Goal: Task Accomplishment & Management: Manage account settings

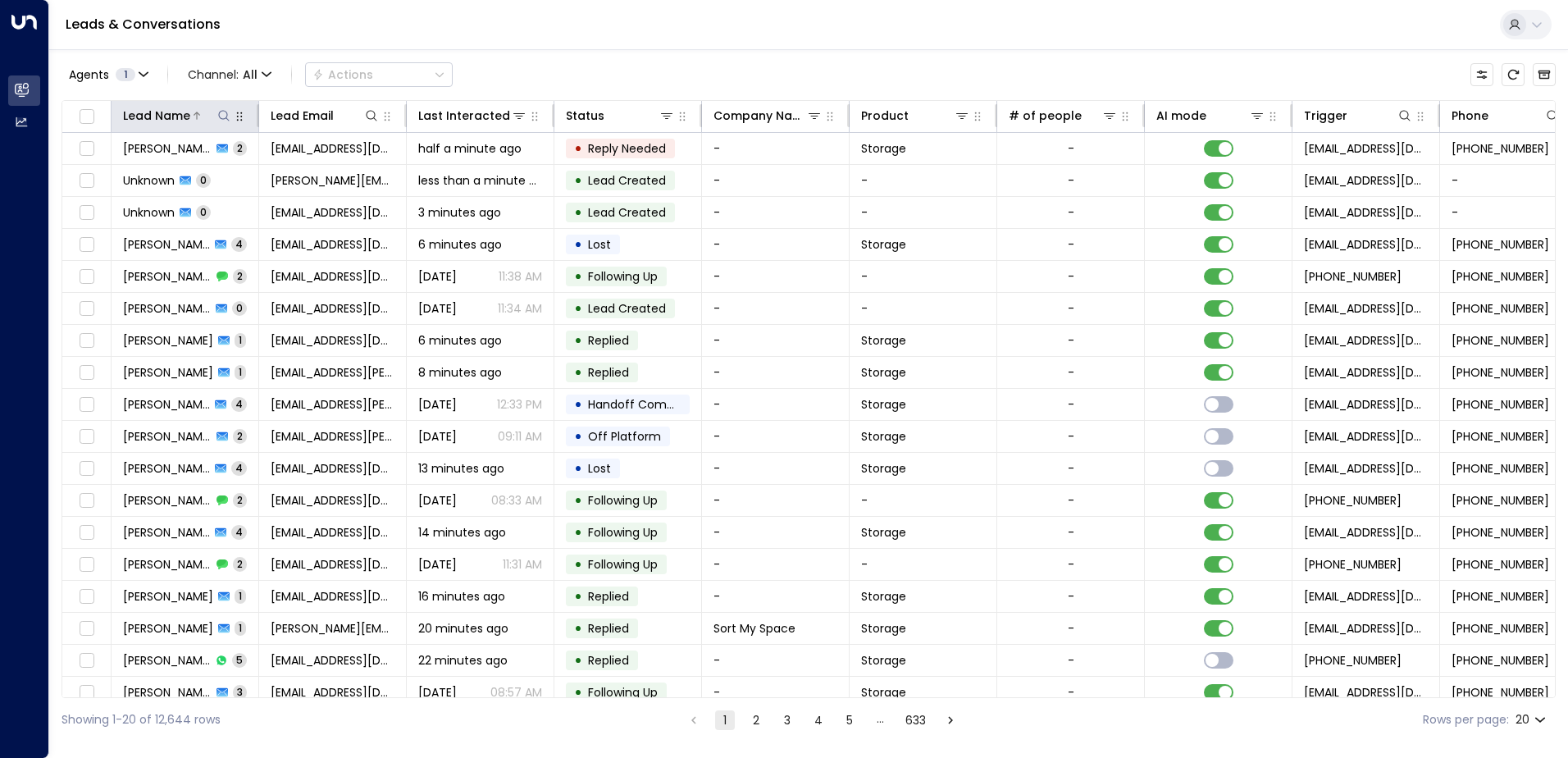
click at [225, 116] on icon at bounding box center [223, 116] width 13 height 13
type input "*******"
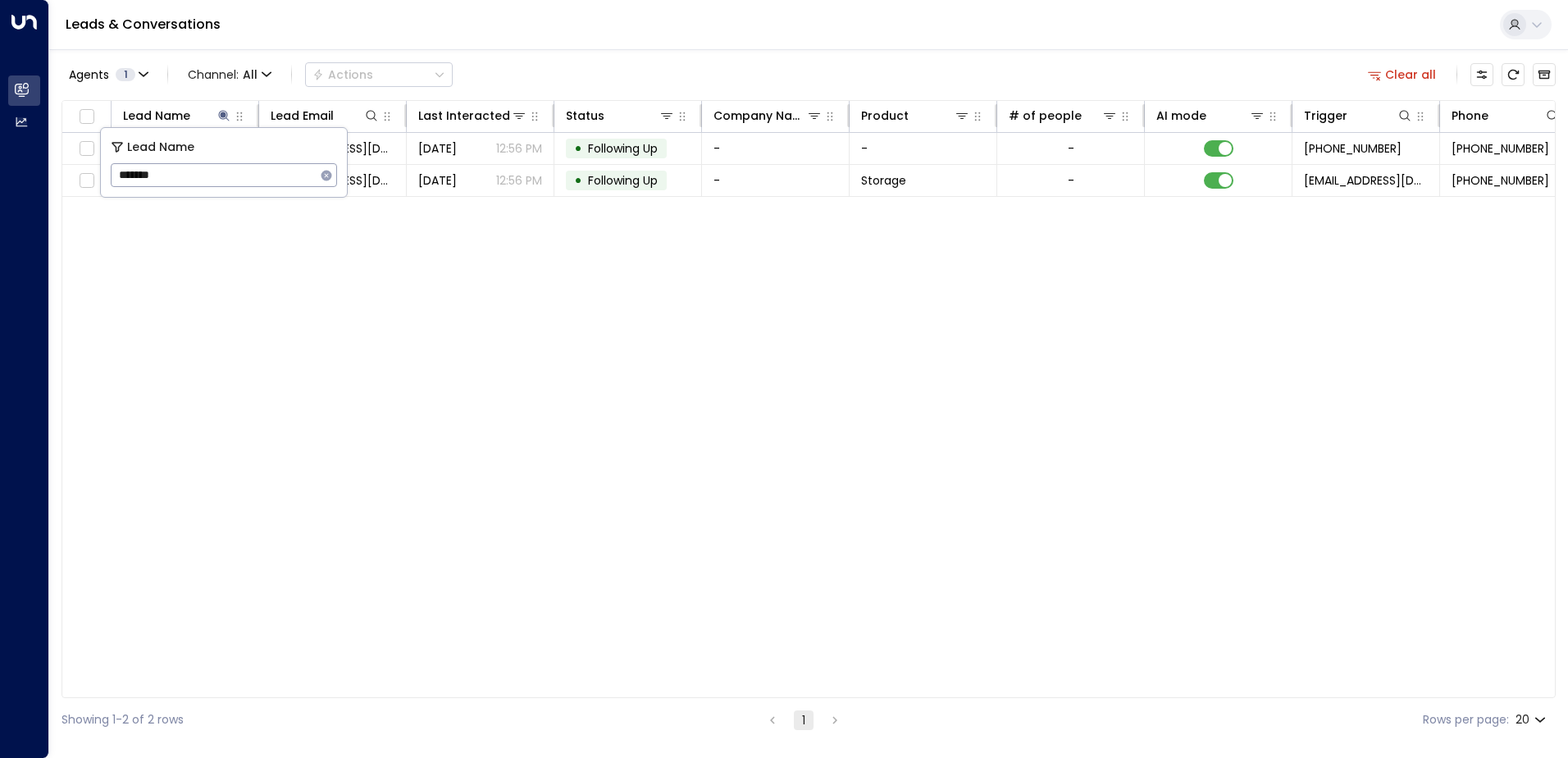
click at [411, 275] on div "Lead Name Lead Email Last Interacted Status Company Name Product # of people AI…" at bounding box center [809, 399] width 1495 height 598
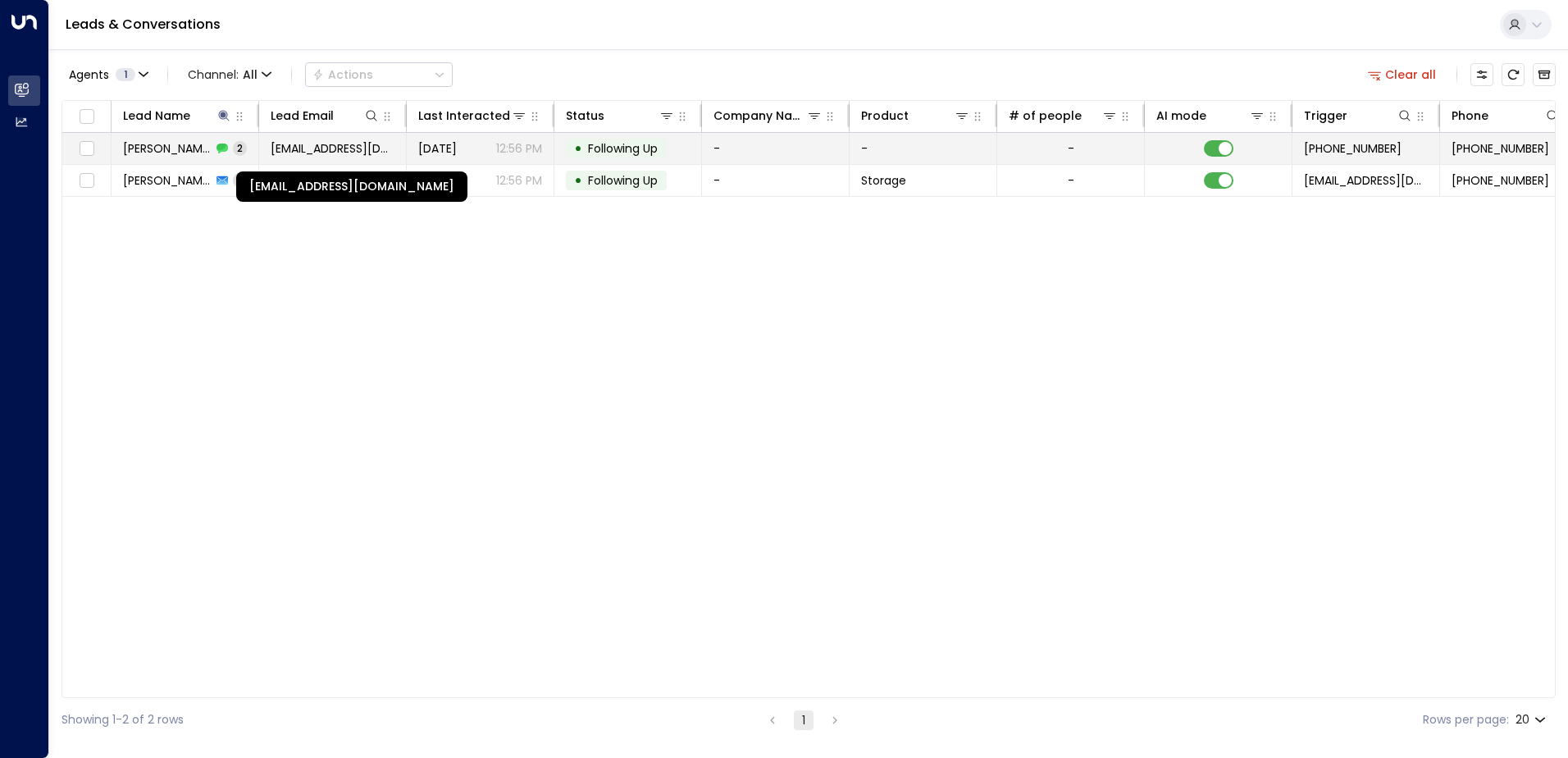
click at [347, 154] on span "[EMAIL_ADDRESS][DOMAIN_NAME]" at bounding box center [332, 148] width 123 height 17
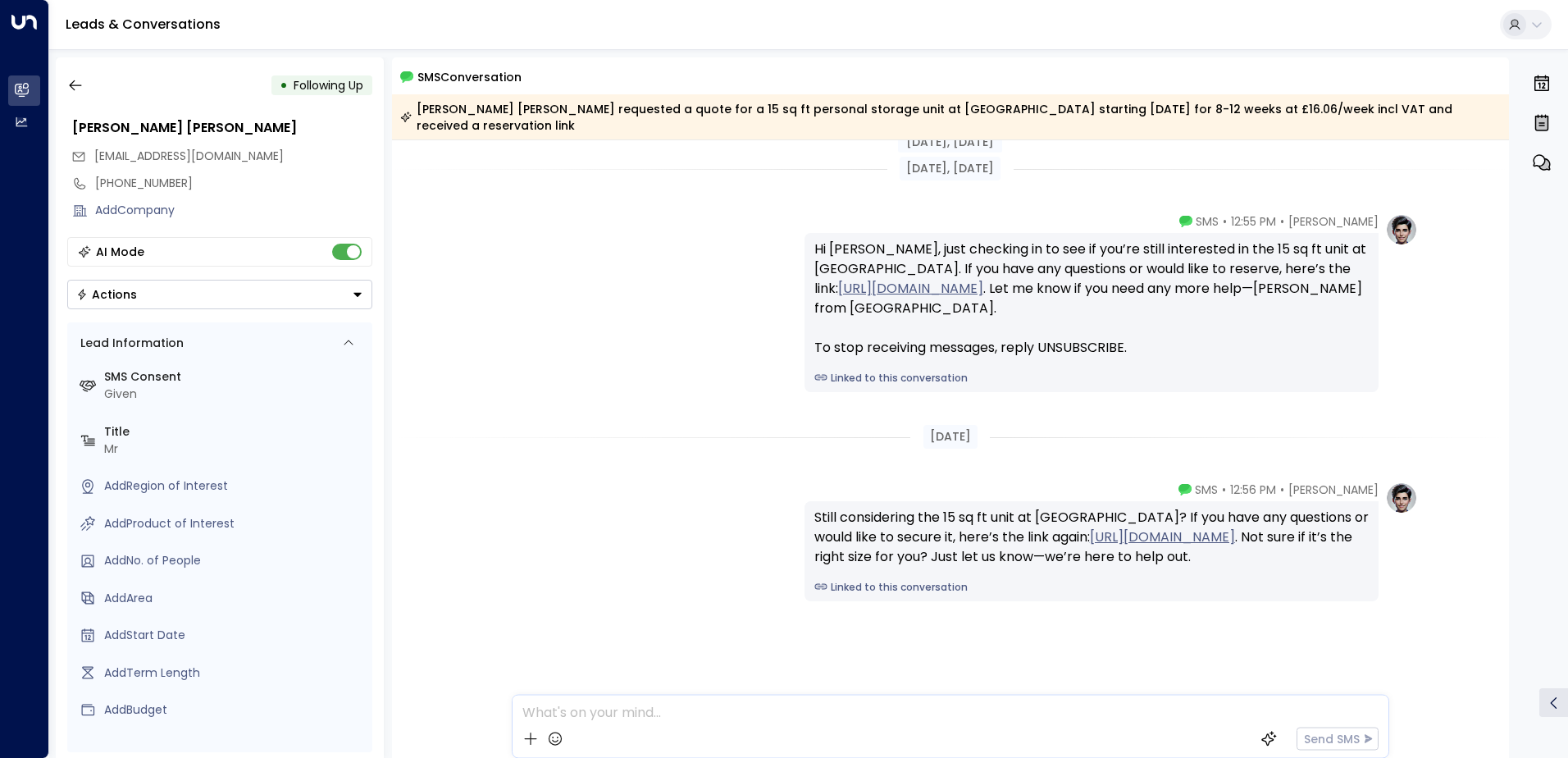
scroll to position [11, 0]
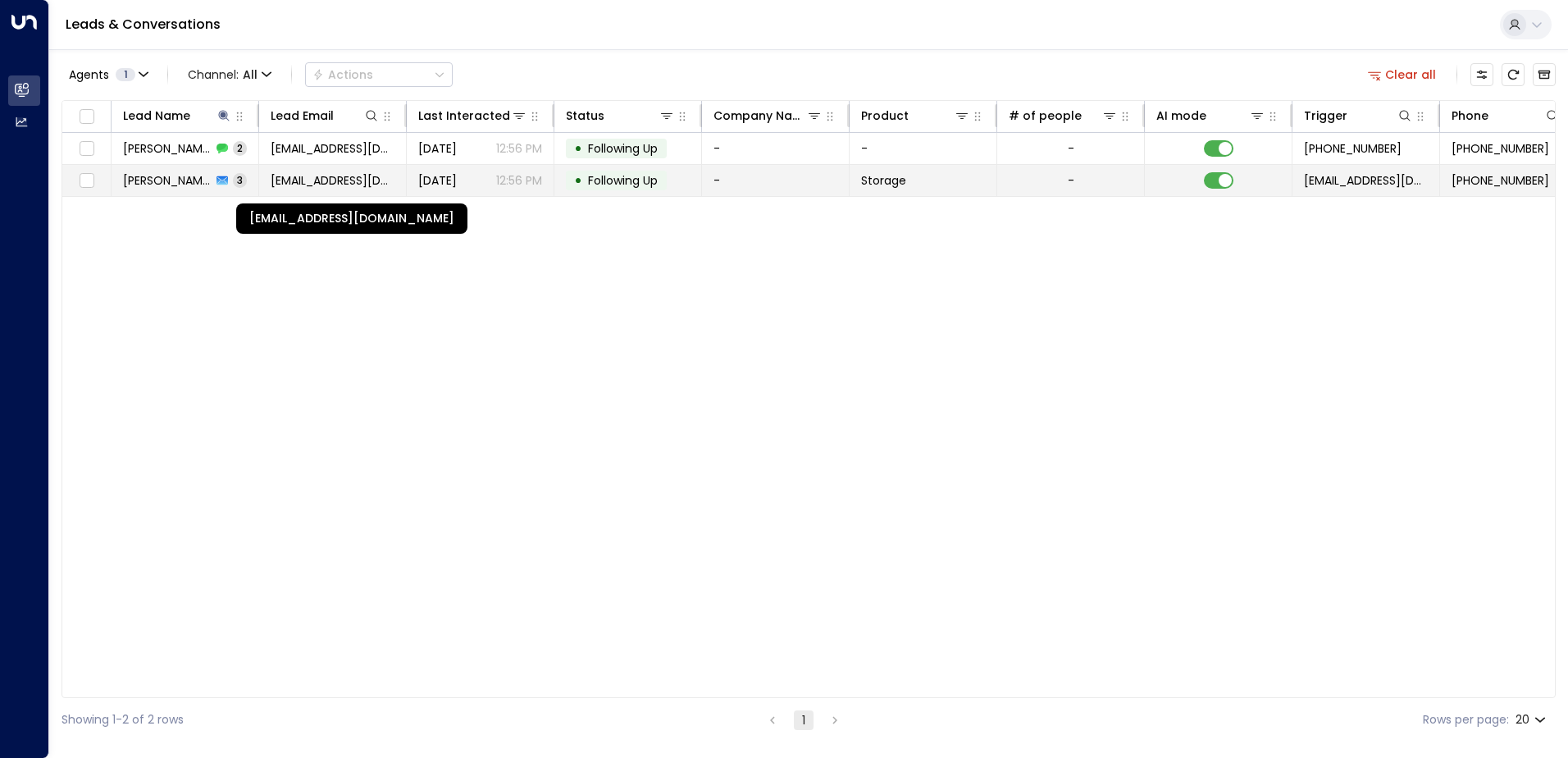
click at [332, 181] on span "[EMAIL_ADDRESS][DOMAIN_NAME]" at bounding box center [332, 180] width 123 height 17
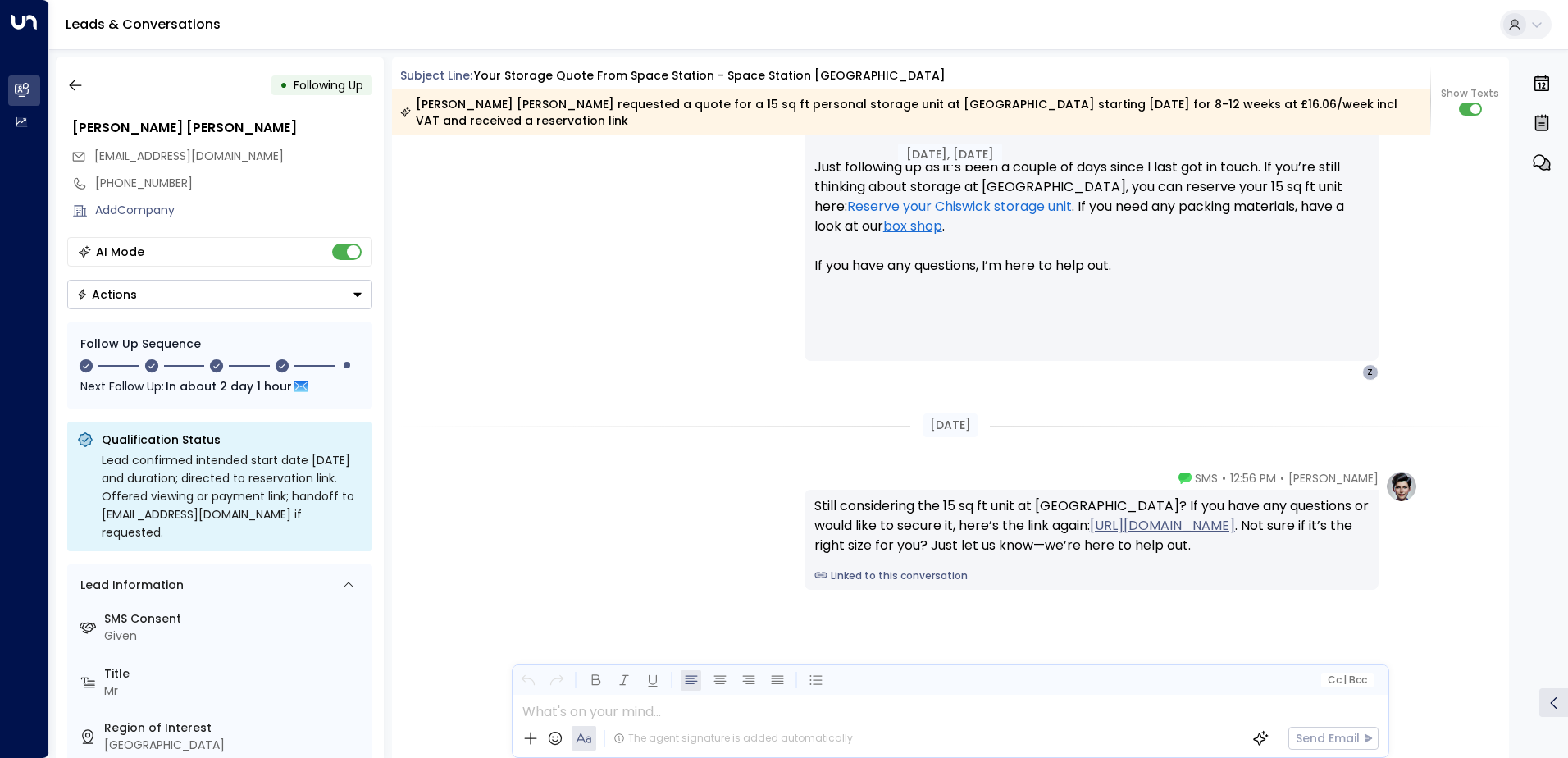
scroll to position [2194, 0]
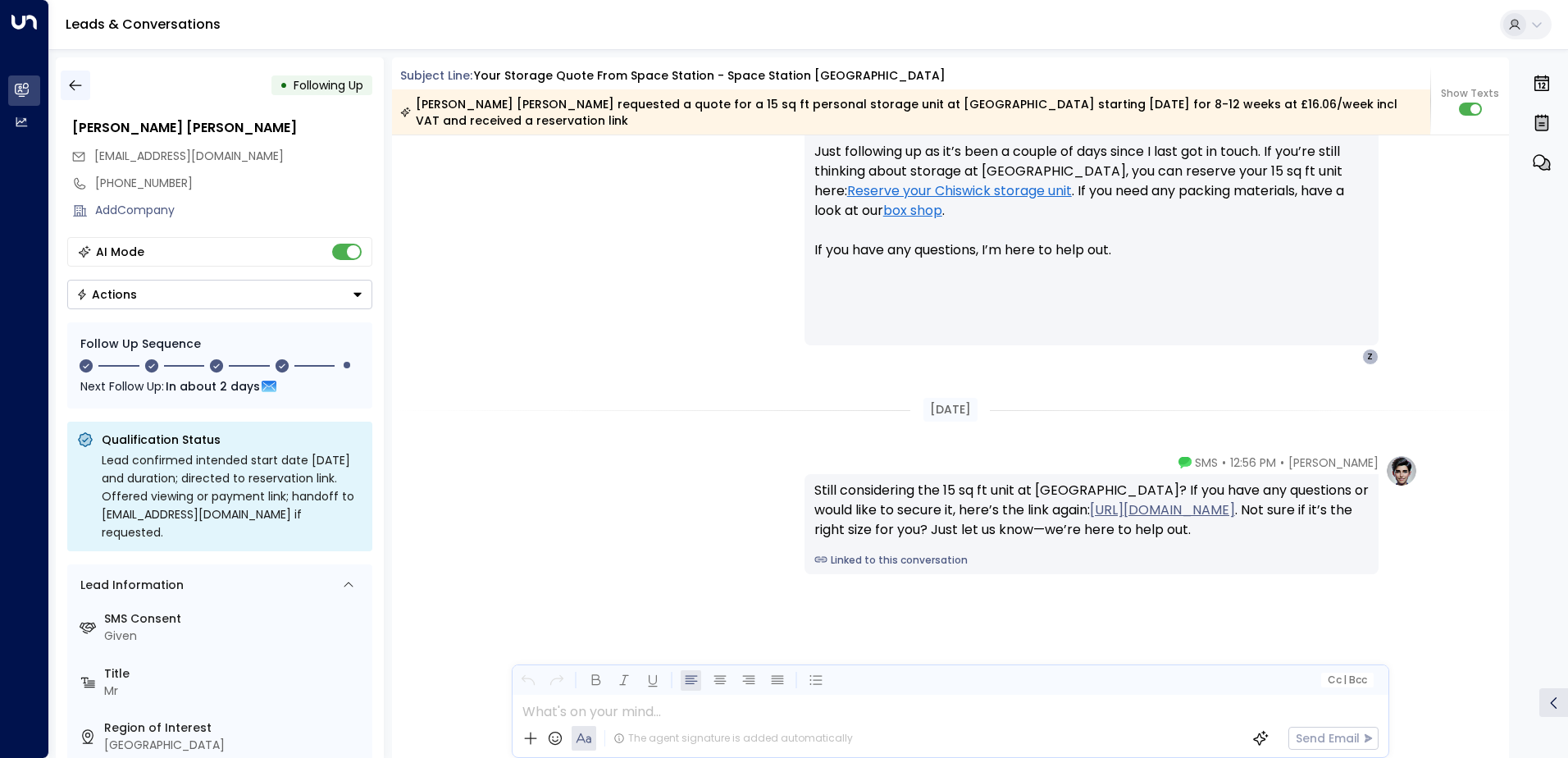
click at [71, 87] on icon "button" at bounding box center [75, 86] width 12 height 11
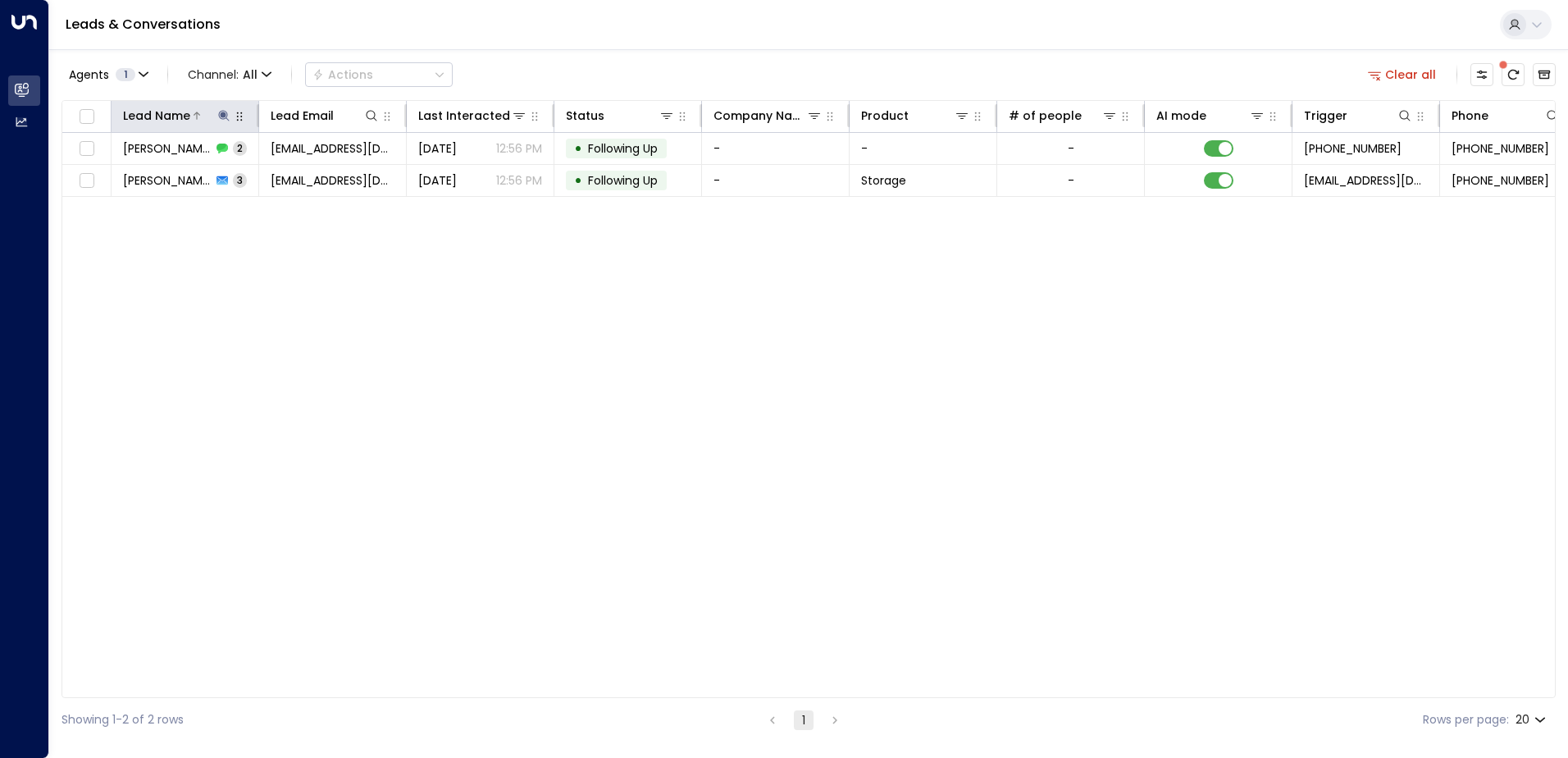
click at [220, 114] on icon at bounding box center [223, 116] width 11 height 11
drag, startPoint x: 188, startPoint y: 184, endPoint x: 116, endPoint y: 165, distance: 74.5
click at [116, 165] on input "*******" at bounding box center [213, 175] width 205 height 30
type input "*****"
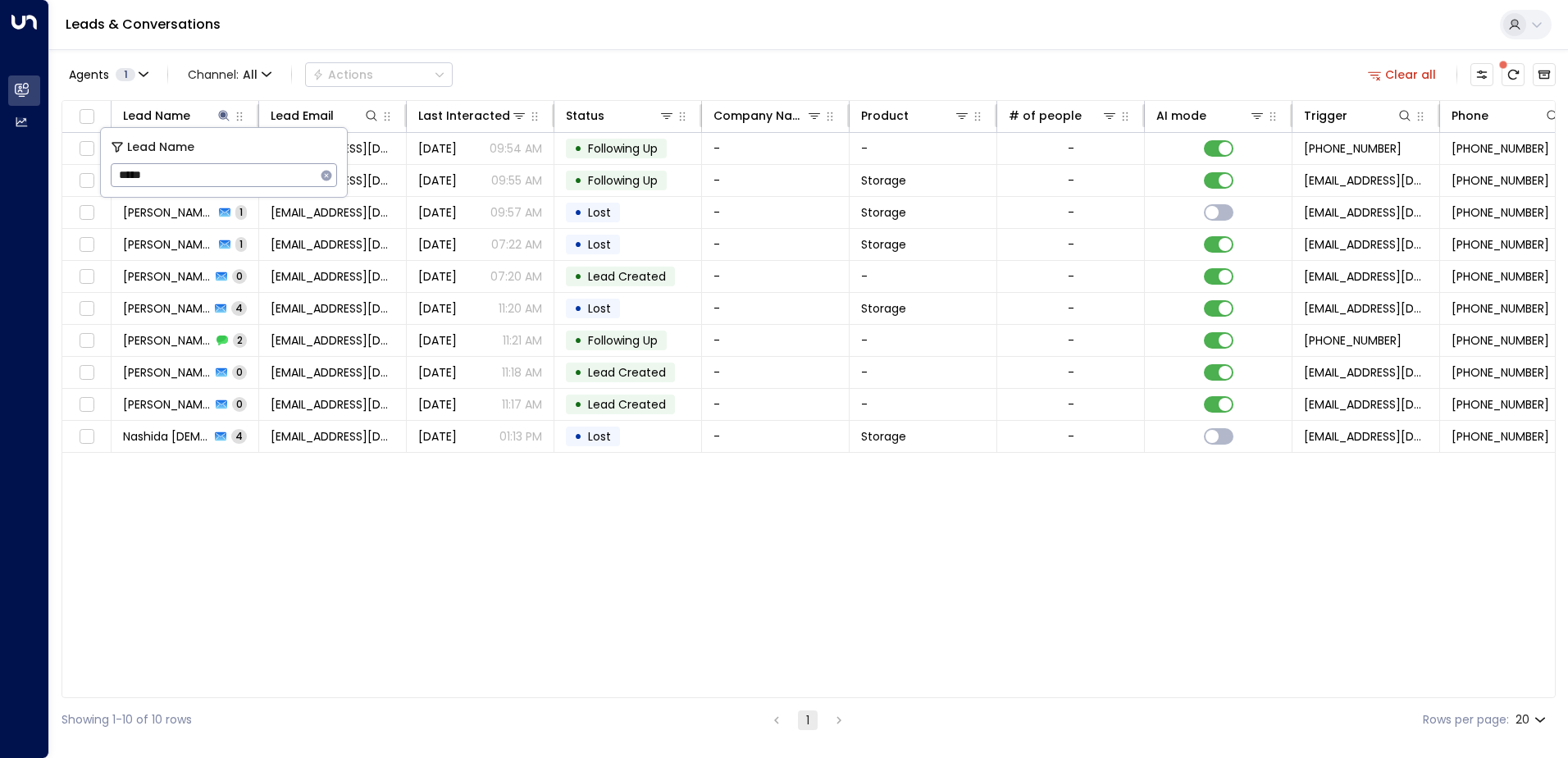
click at [264, 574] on div "Lead Name Lead Email Last Interacted Status Company Name Product # of people AI…" at bounding box center [809, 399] width 1495 height 598
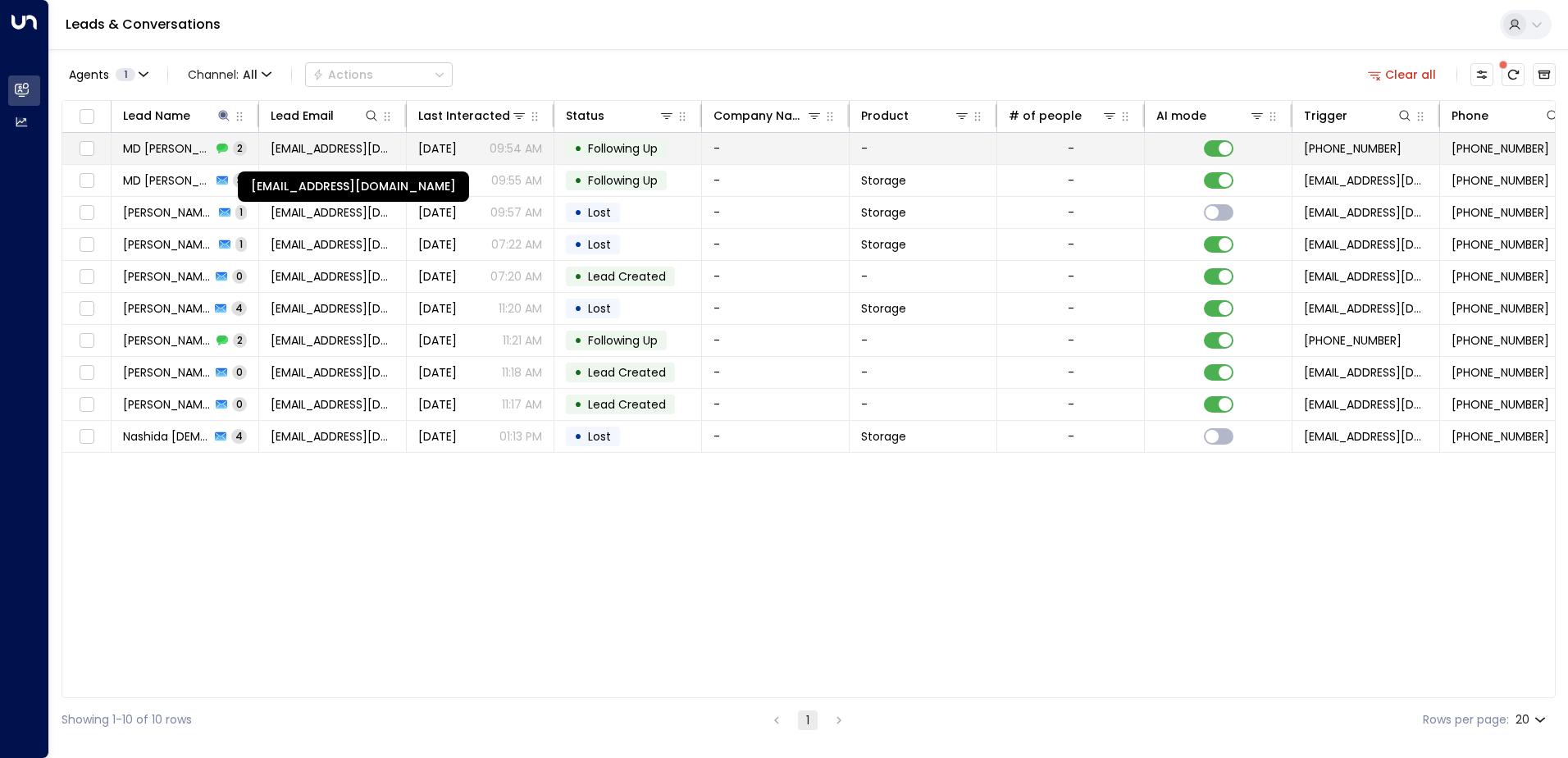
click at [288, 146] on span "[EMAIL_ADDRESS][DOMAIN_NAME]" at bounding box center [332, 148] width 123 height 17
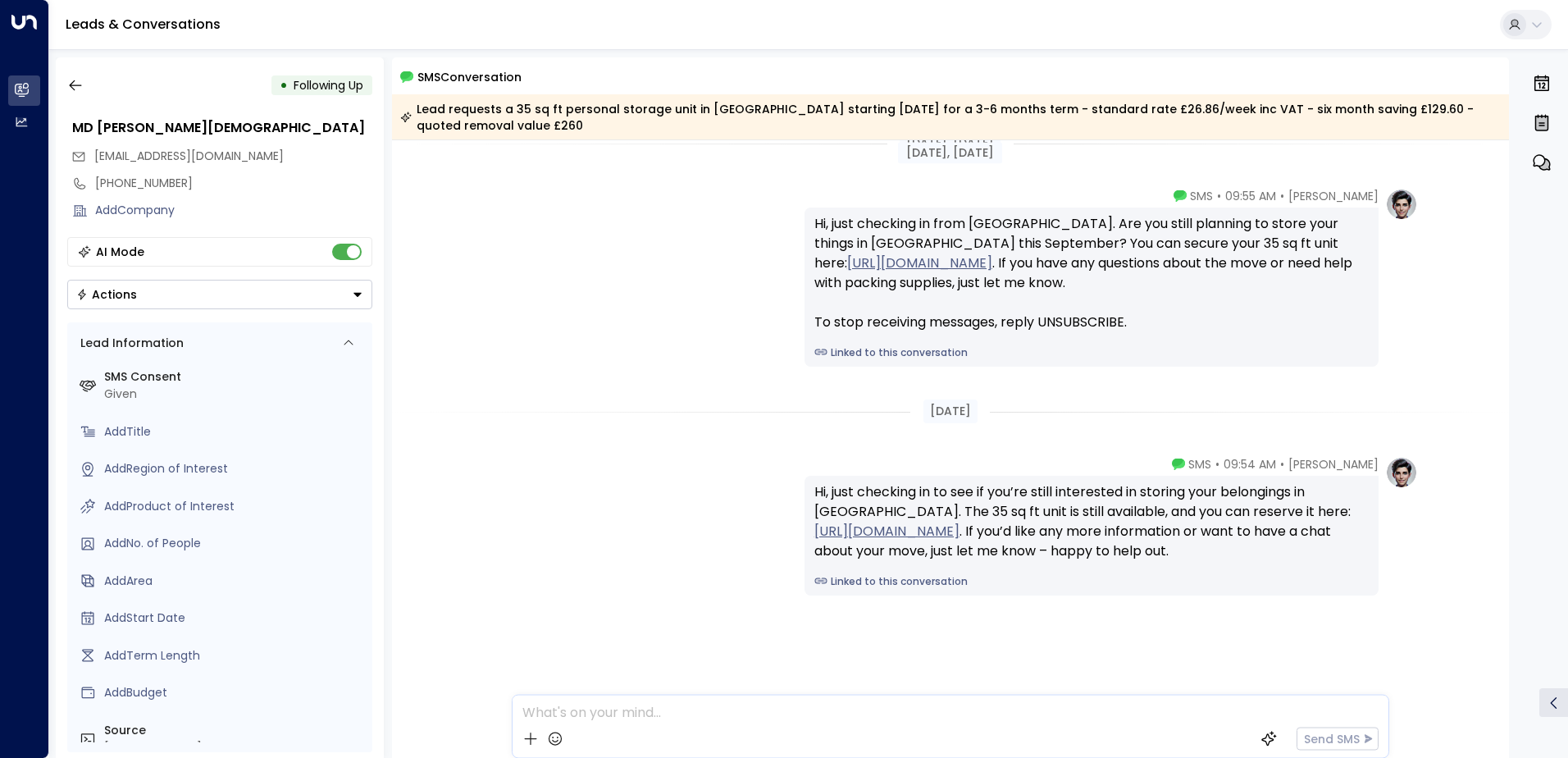
scroll to position [47, 0]
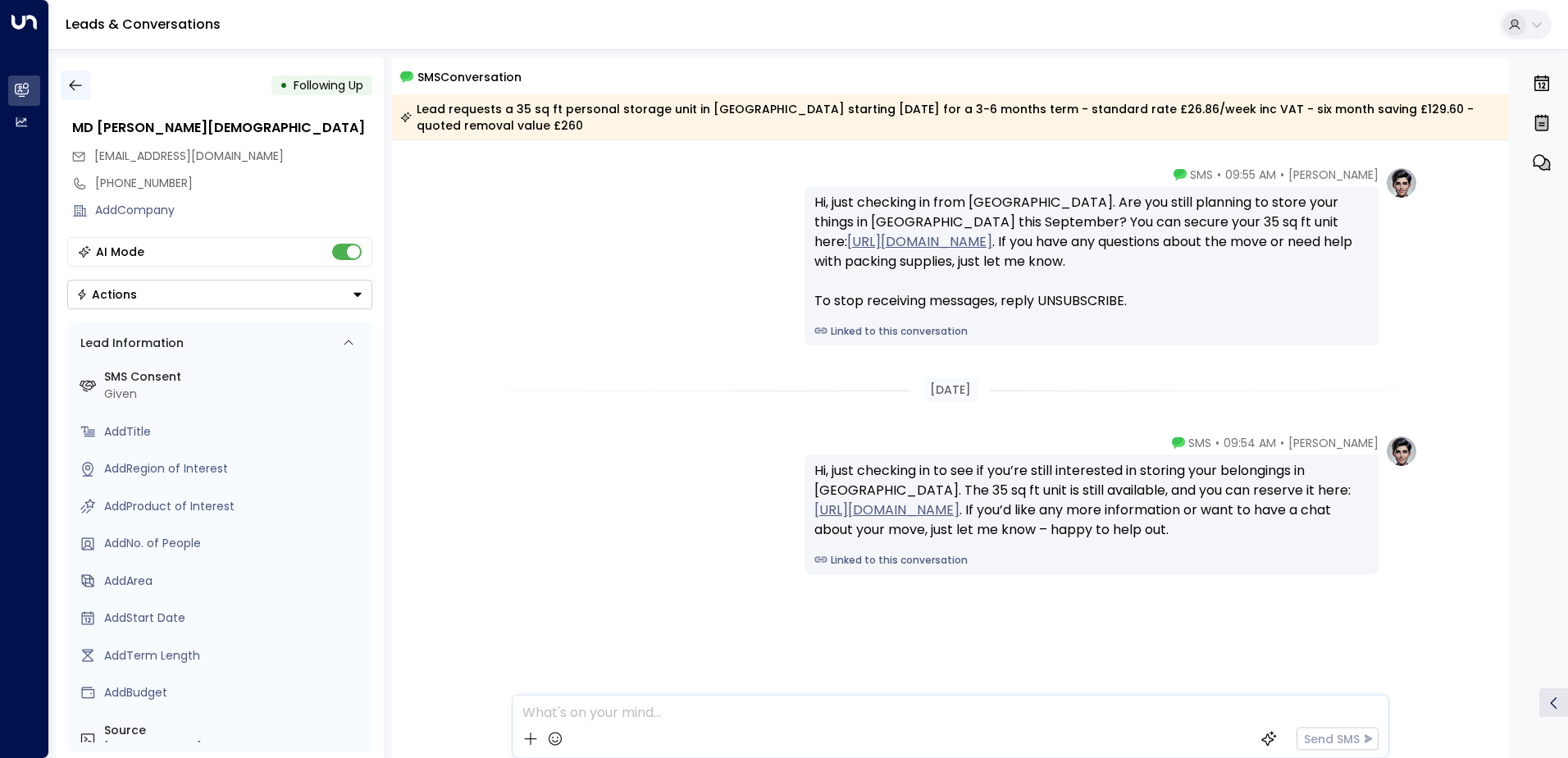
click at [68, 86] on icon "button" at bounding box center [75, 85] width 17 height 17
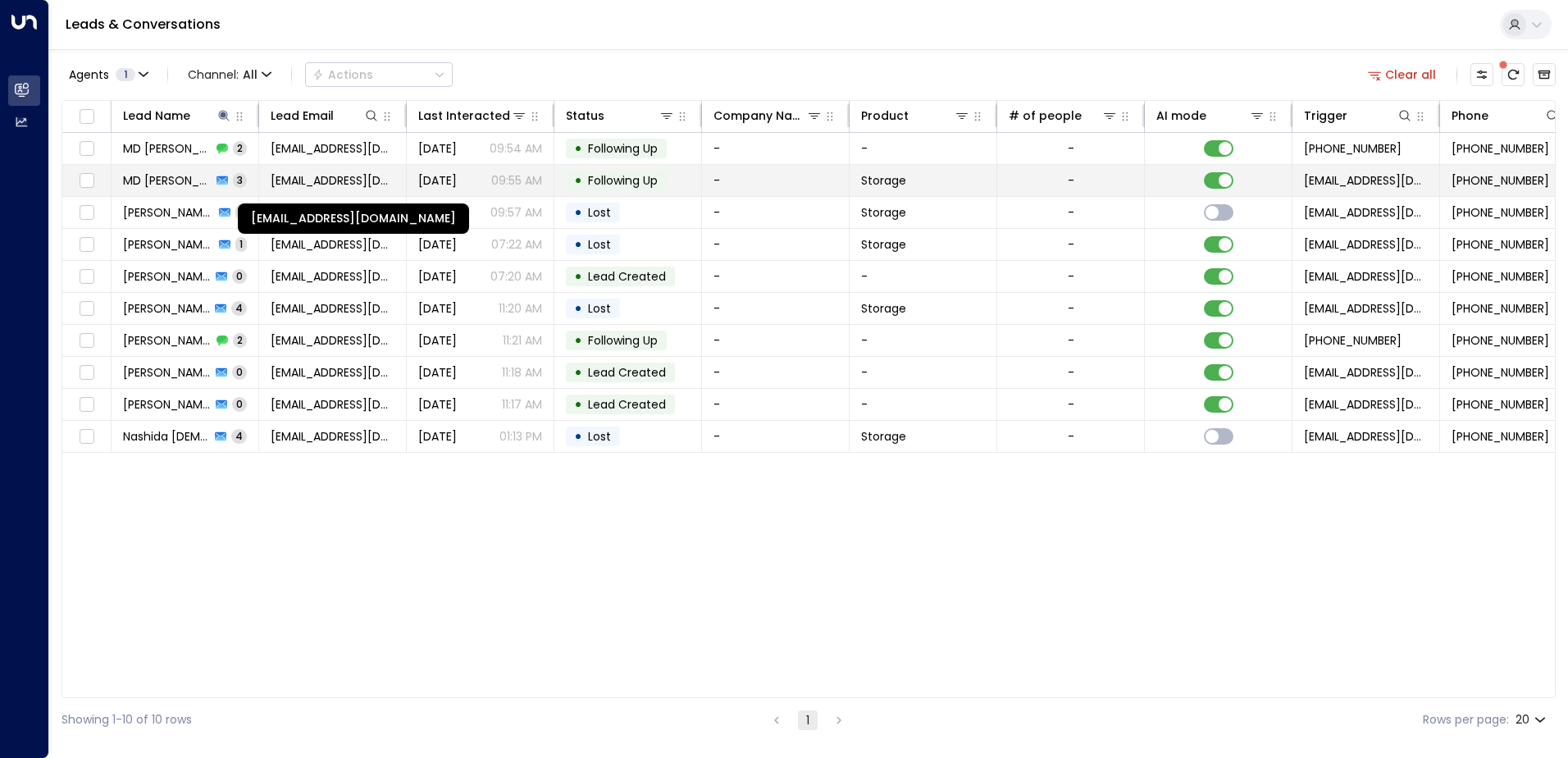
click at [364, 178] on span "[EMAIL_ADDRESS][DOMAIN_NAME]" at bounding box center [332, 180] width 123 height 17
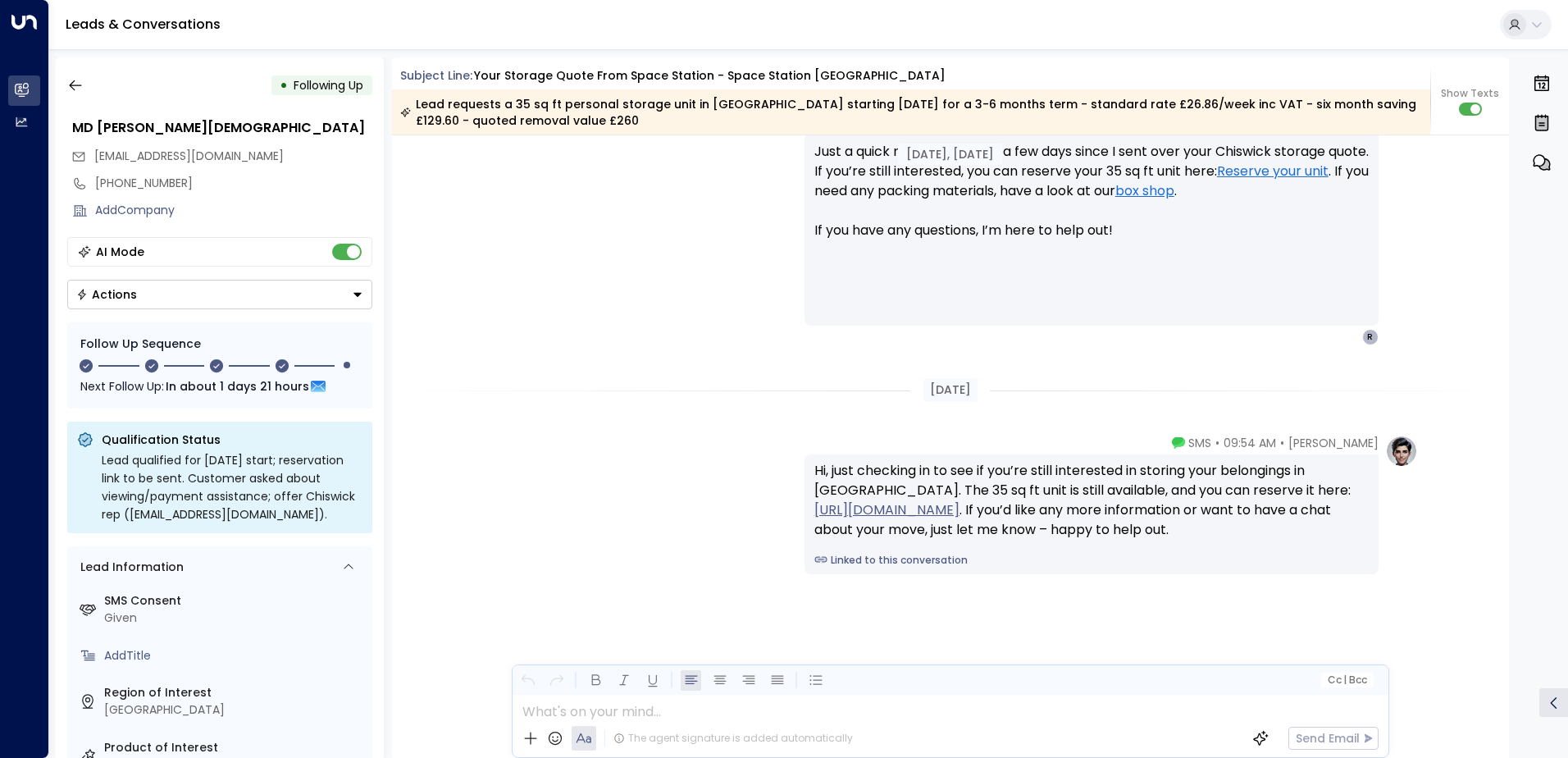
scroll to position [1954, 0]
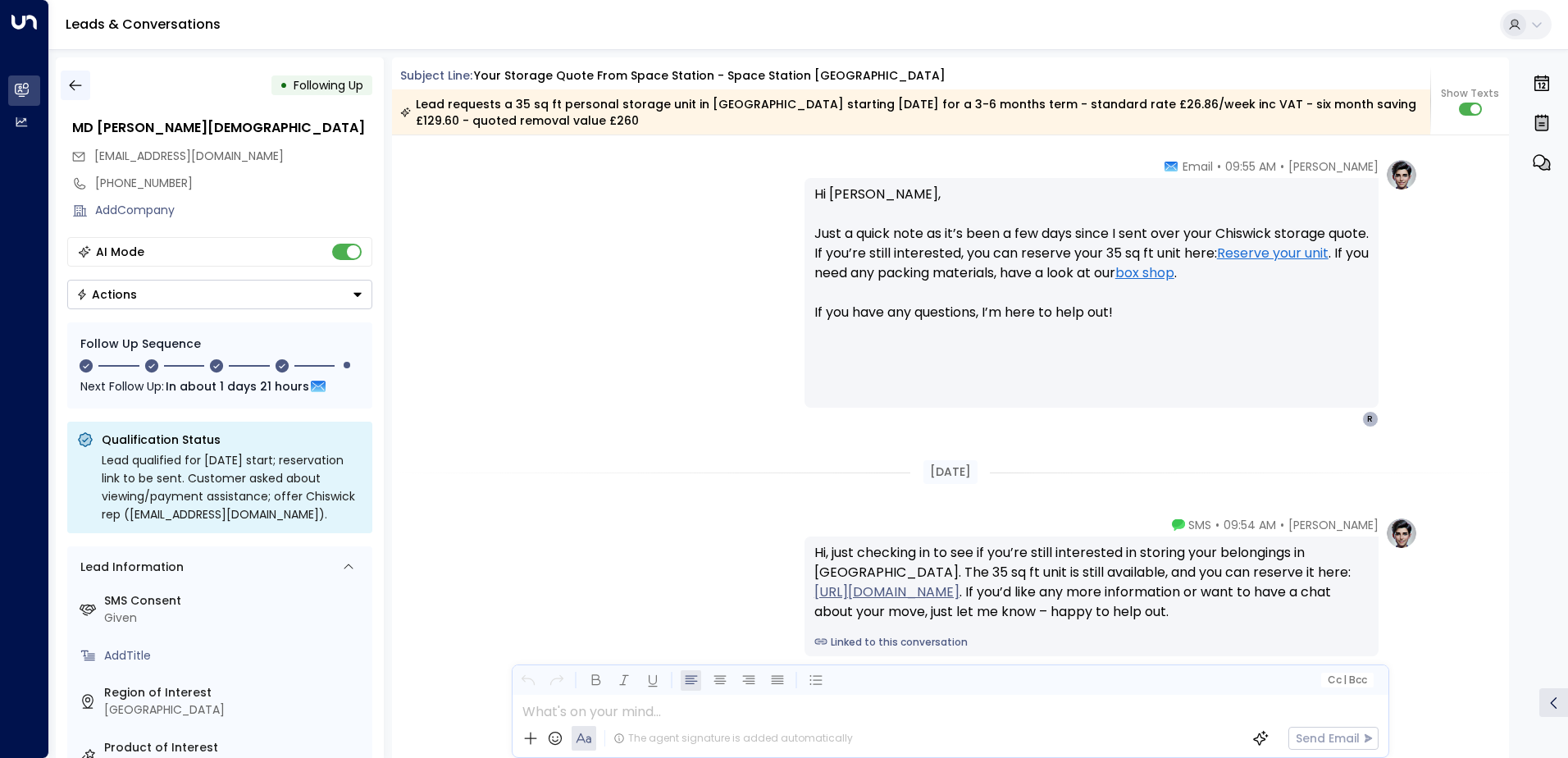
click at [76, 85] on icon "button" at bounding box center [75, 85] width 17 height 17
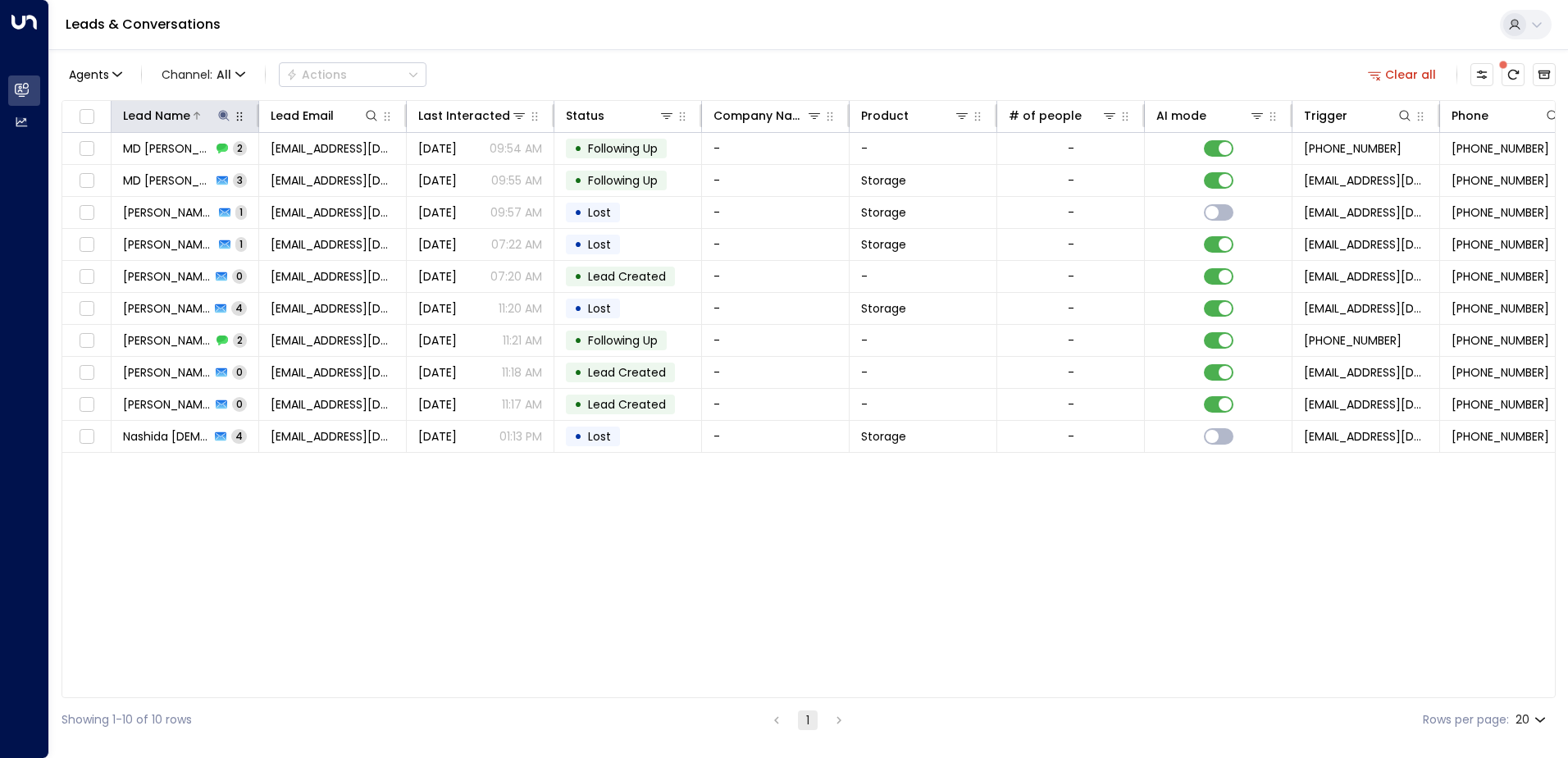
click at [220, 115] on icon at bounding box center [223, 116] width 13 height 13
drag, startPoint x: 178, startPoint y: 176, endPoint x: 108, endPoint y: 179, distance: 70.1
click at [108, 179] on div "Lead Name ***** ​" at bounding box center [223, 162] width 246 height 69
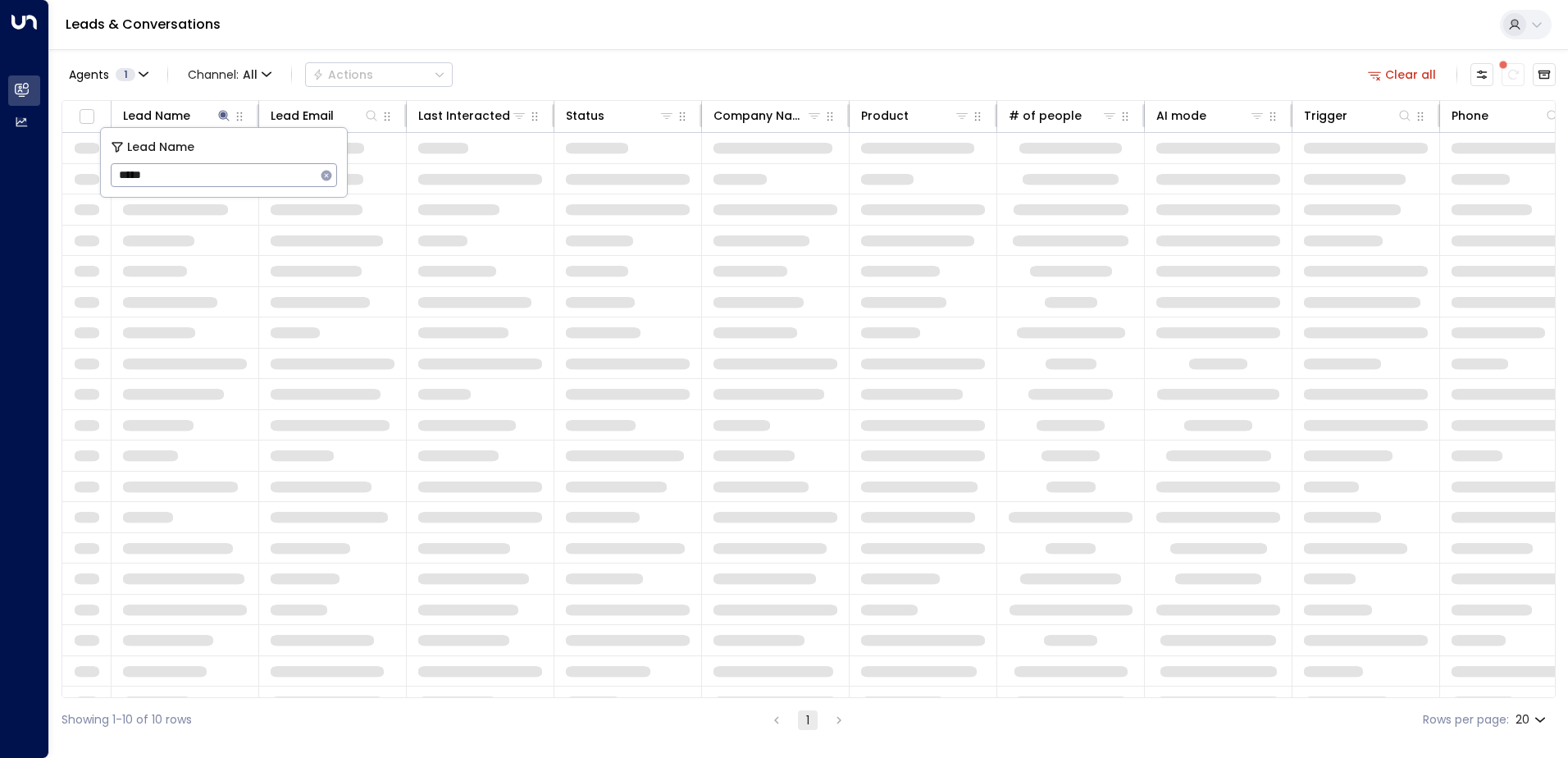
type input "*****"
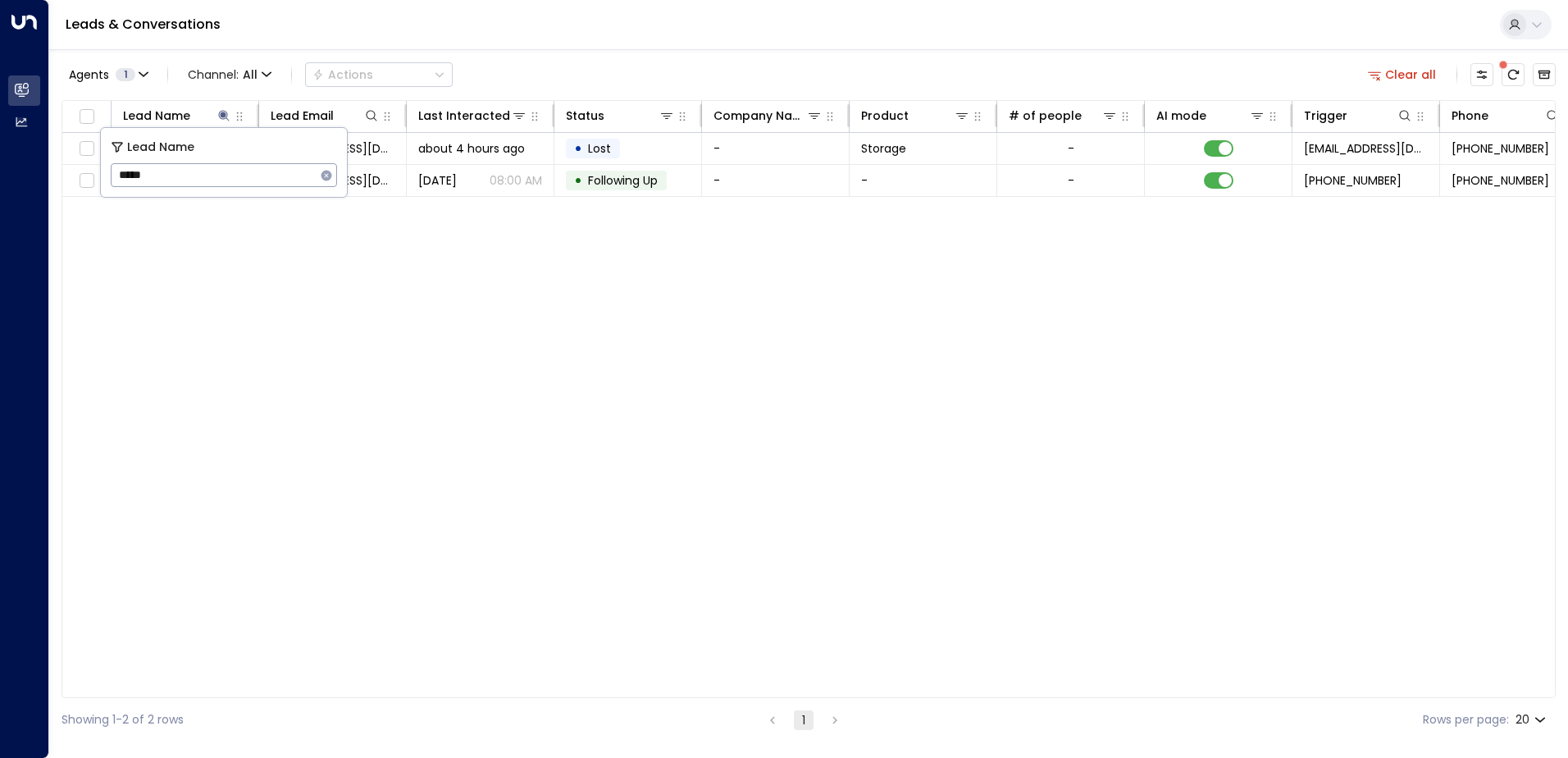
click at [348, 337] on div "Lead Name Lead Email Last Interacted Status Company Name Product # of people AI…" at bounding box center [809, 399] width 1495 height 598
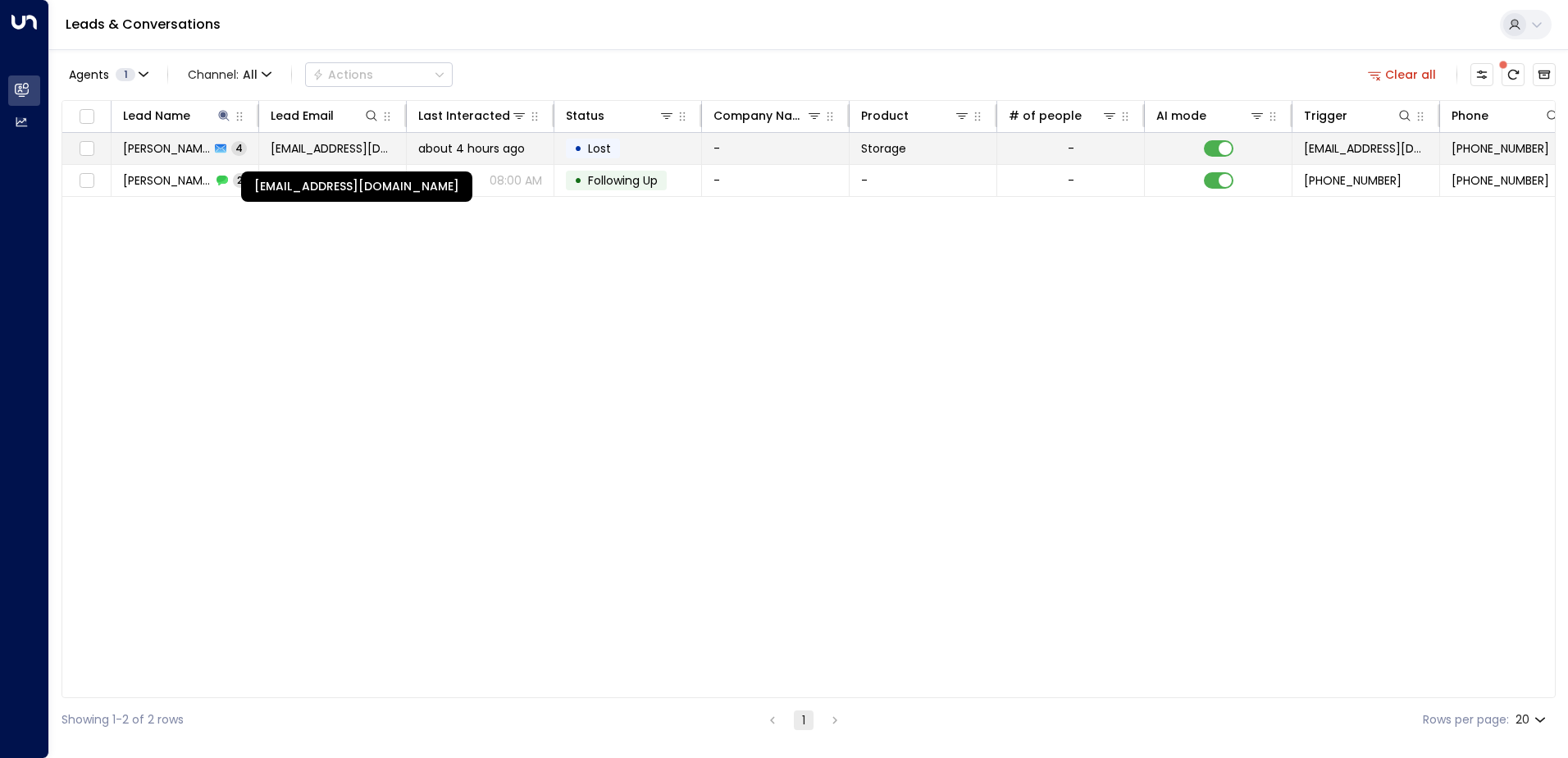
click at [347, 154] on span "[EMAIL_ADDRESS][DOMAIN_NAME]" at bounding box center [332, 148] width 123 height 17
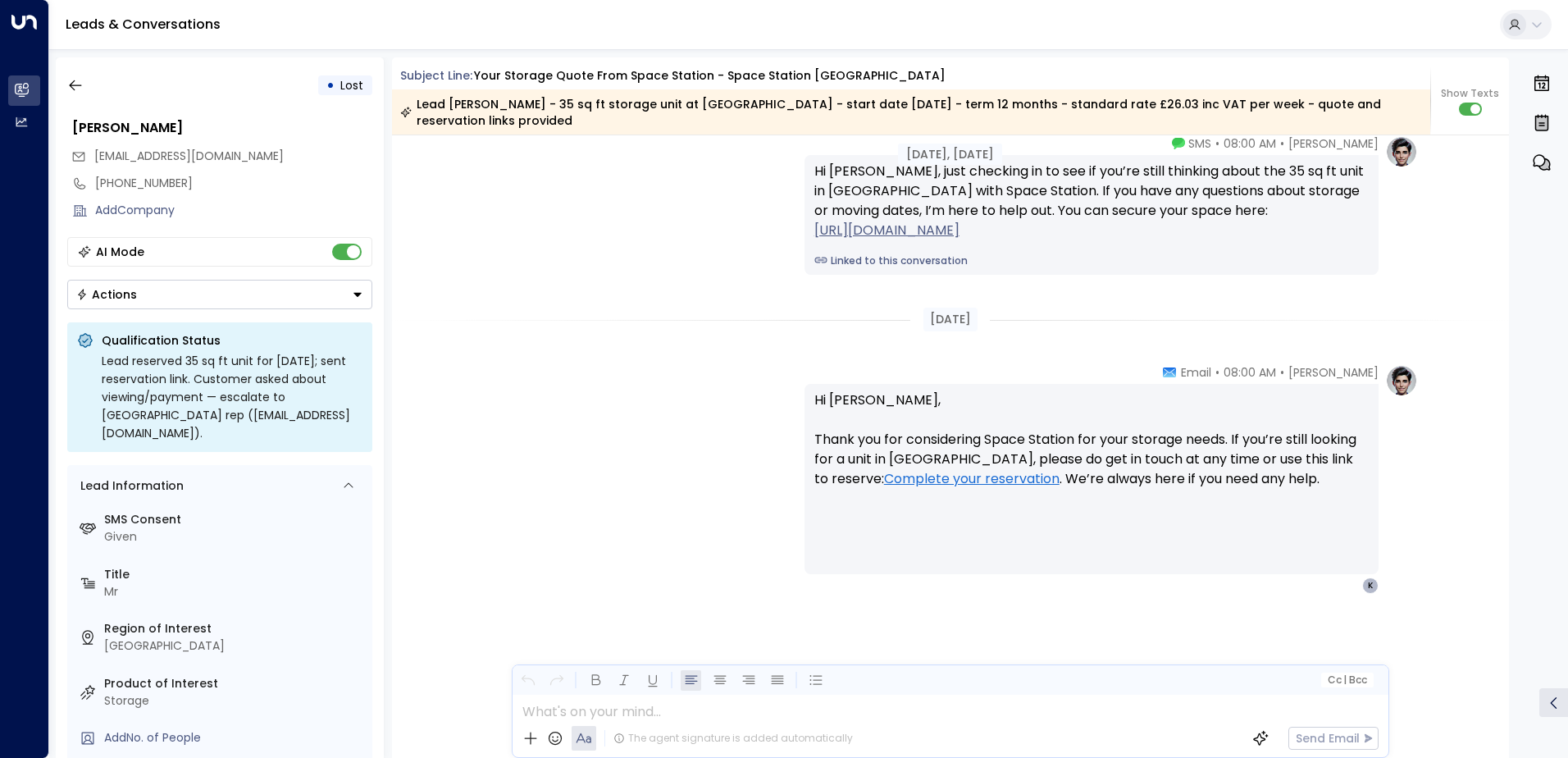
scroll to position [2470, 0]
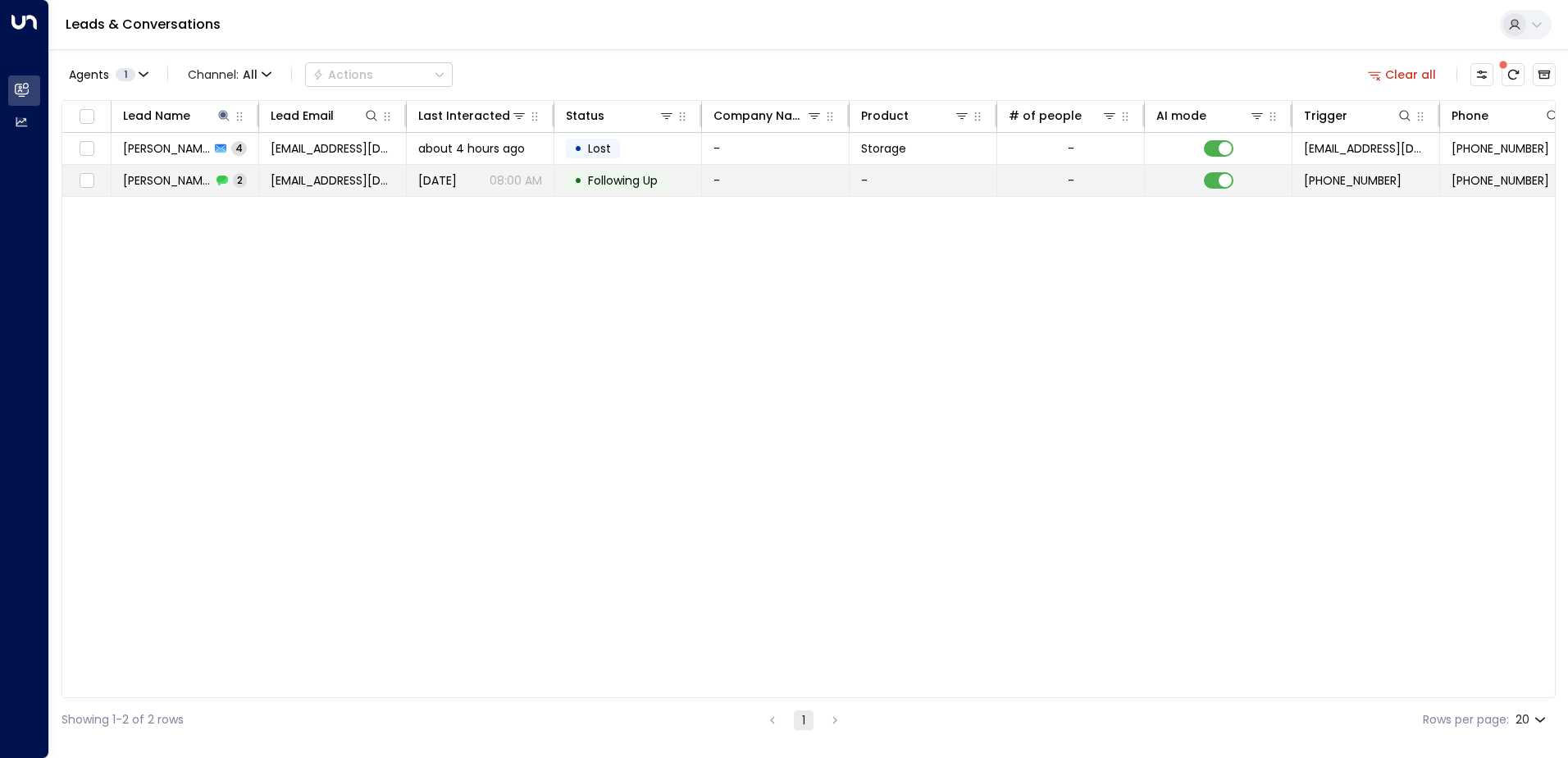
click at [492, 182] on p "08:00 AM" at bounding box center [516, 180] width 53 height 17
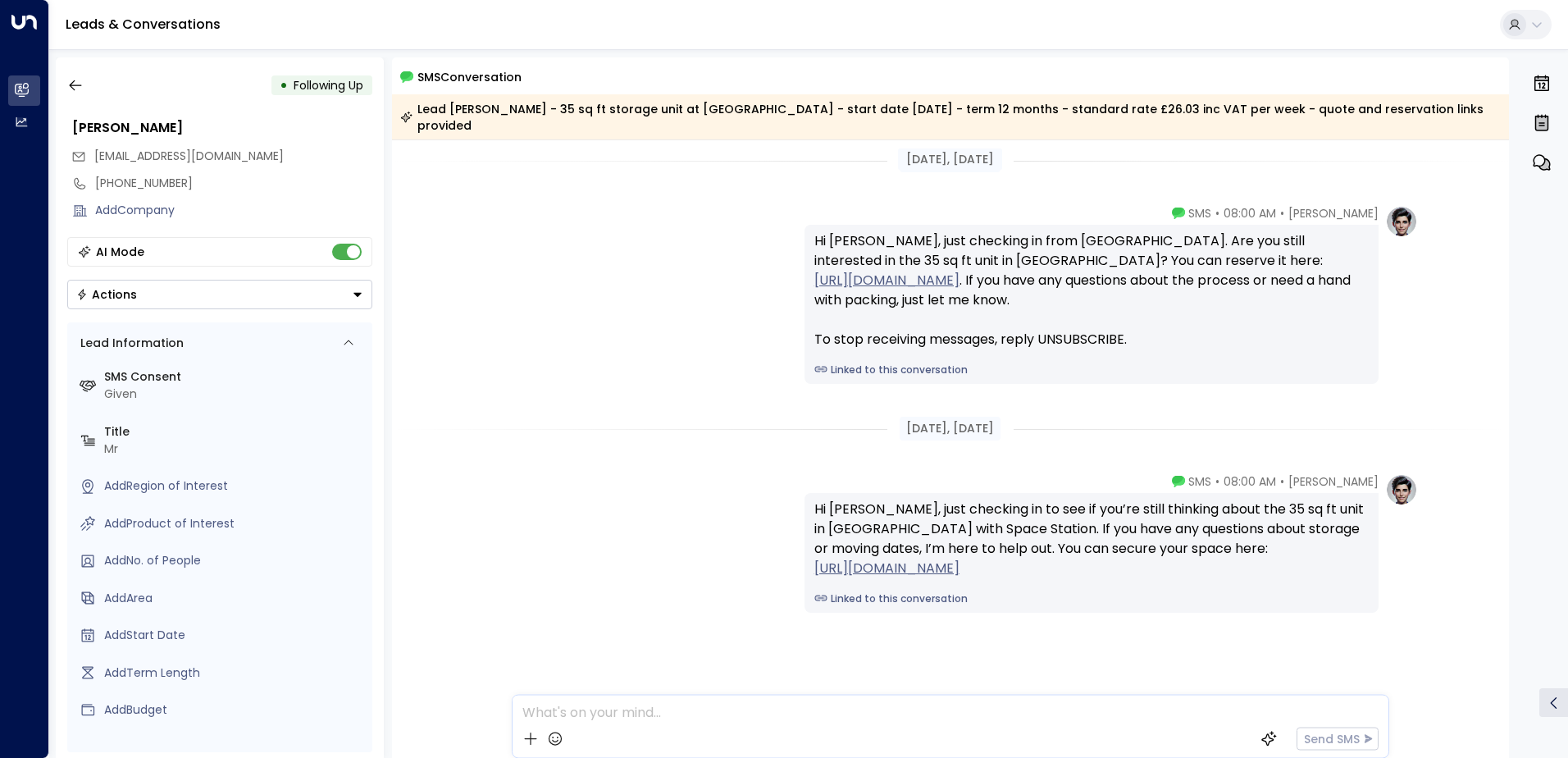
scroll to position [11, 0]
click at [71, 83] on icon "button" at bounding box center [75, 85] width 17 height 17
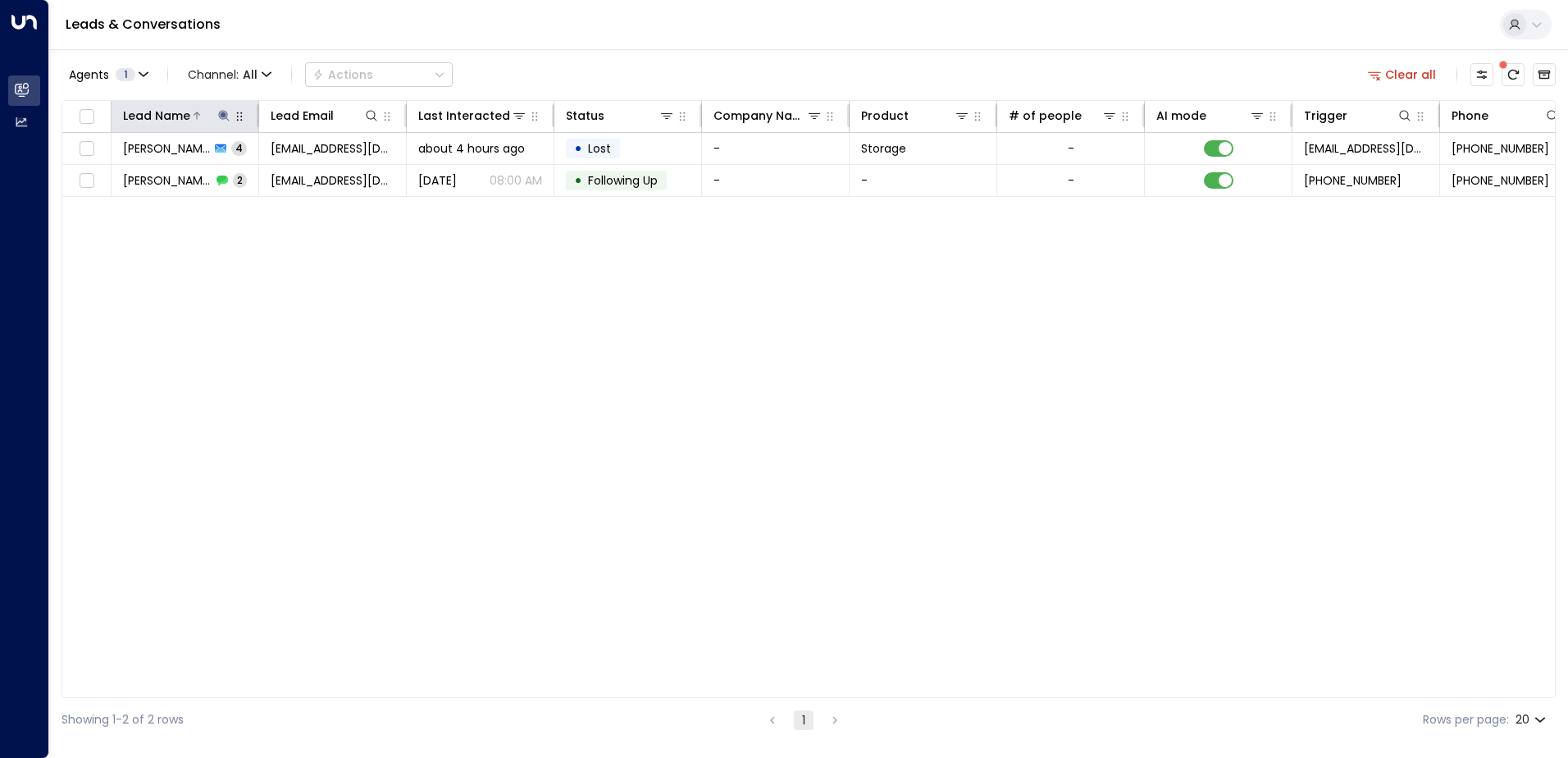
click at [218, 114] on icon at bounding box center [223, 116] width 13 height 13
drag, startPoint x: 164, startPoint y: 182, endPoint x: 111, endPoint y: 166, distance: 55.4
click at [111, 166] on input "*****" at bounding box center [213, 175] width 205 height 30
type input "****"
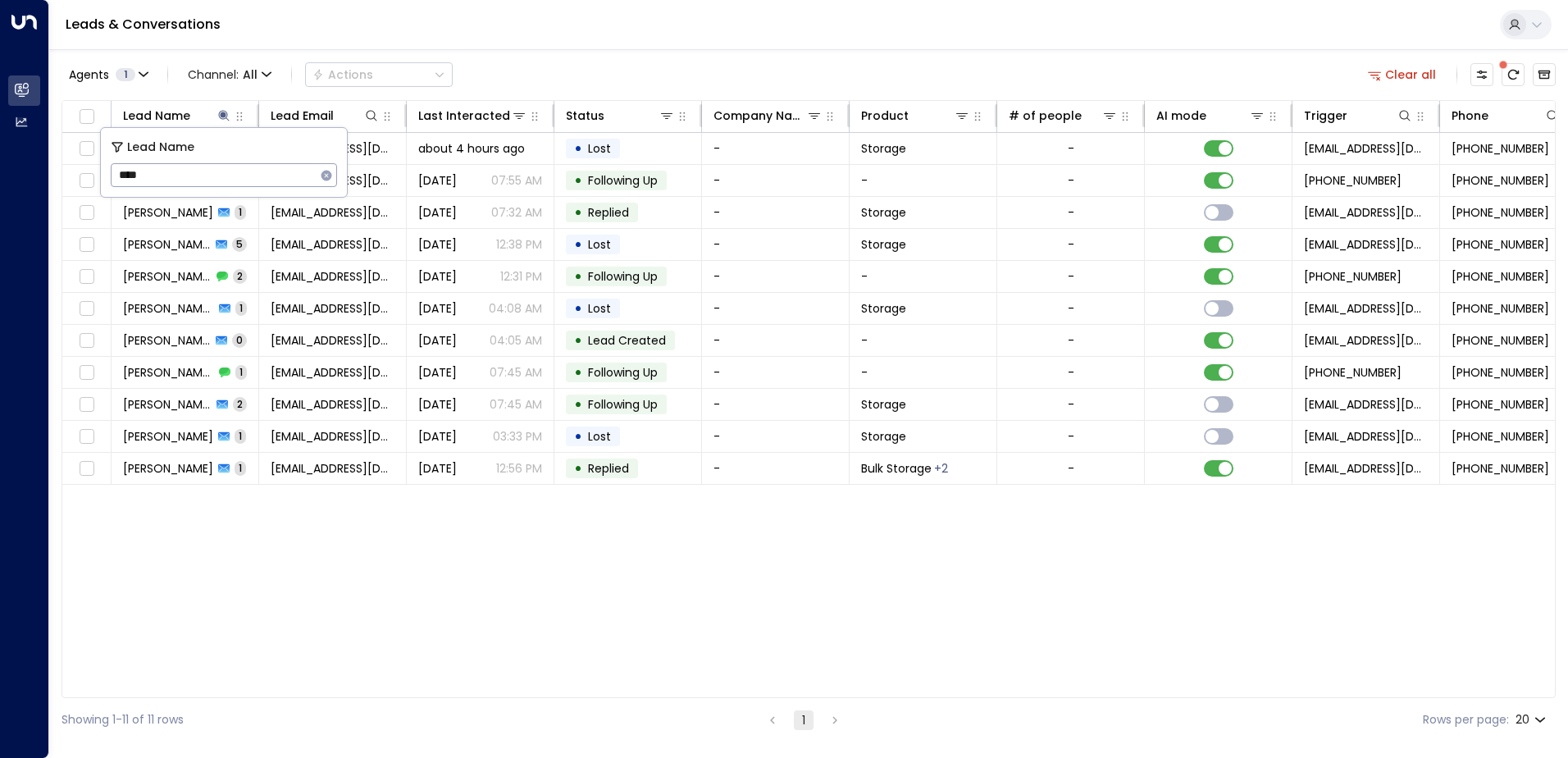
click at [295, 530] on div "Lead Name Lead Email Last Interacted Status Company Name Product # of people AI…" at bounding box center [809, 399] width 1495 height 598
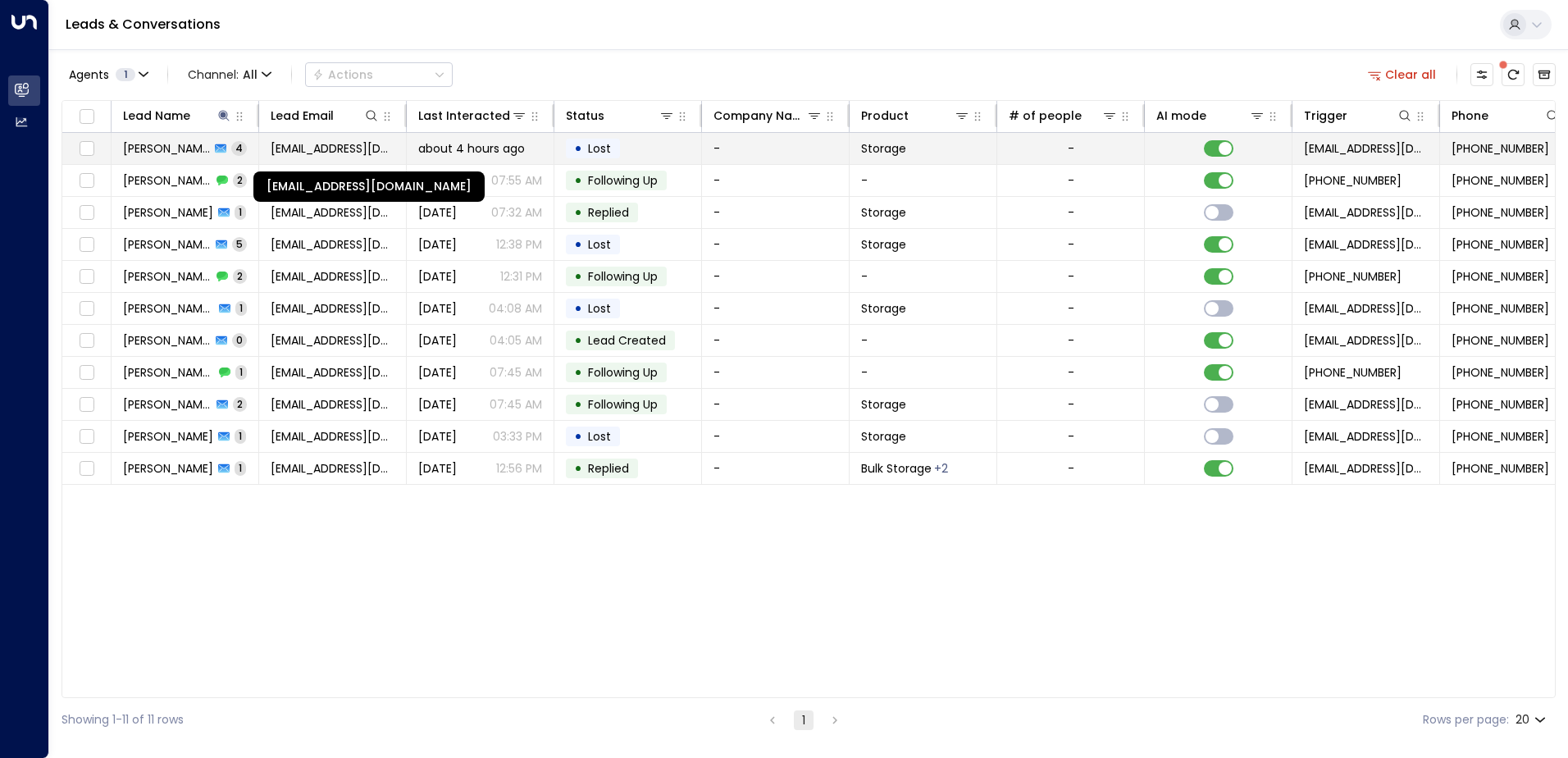
click at [338, 146] on span "[EMAIL_ADDRESS][DOMAIN_NAME]" at bounding box center [332, 148] width 123 height 17
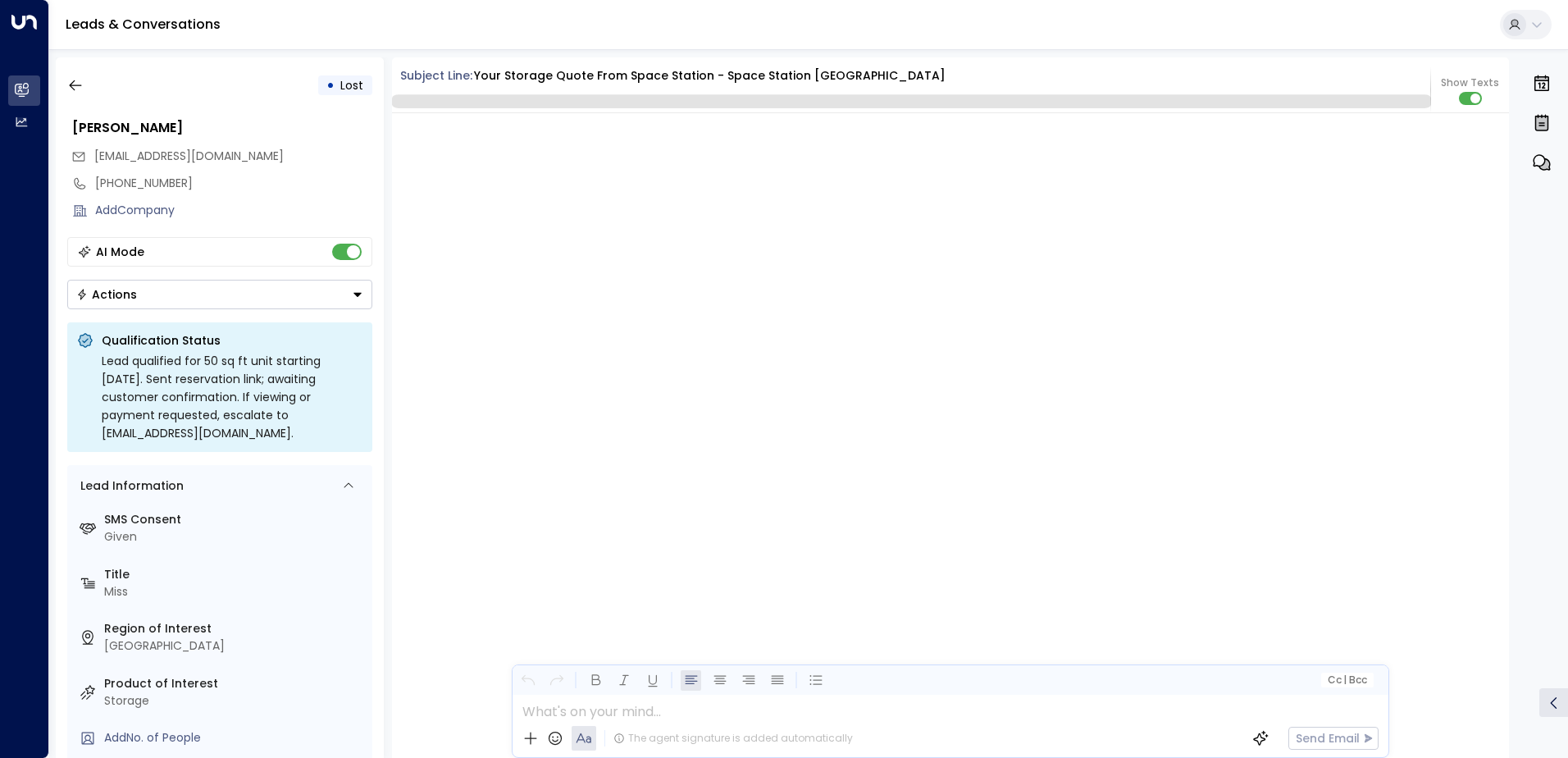
scroll to position [2514, 0]
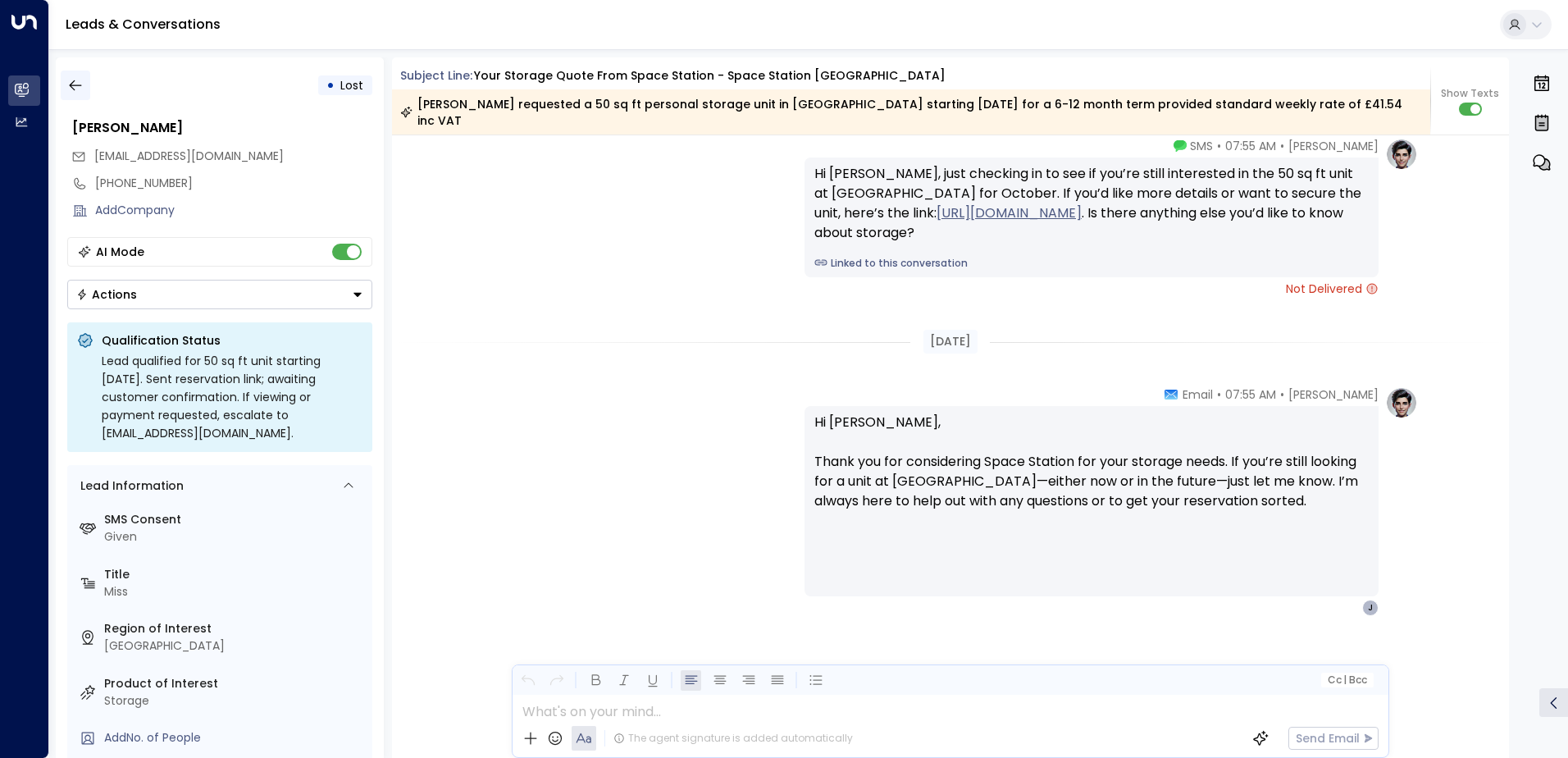
click at [78, 88] on icon "button" at bounding box center [75, 85] width 17 height 17
